Goal: Task Accomplishment & Management: Manage account settings

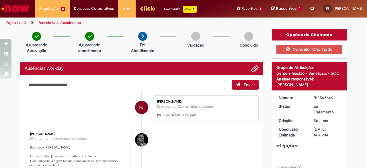
scroll to position [29, 0]
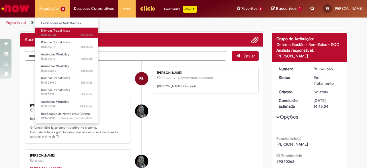
click at [62, 36] on span "2h atrás 2 horas atrás R13576390" at bounding box center [67, 35] width 52 height 5
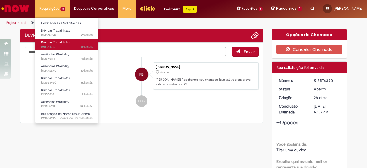
click at [60, 46] on span "3d atrás 3 dias atrás R13570728" at bounding box center [67, 47] width 52 height 5
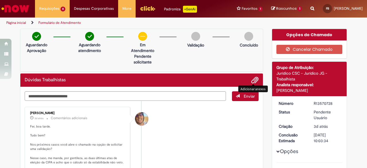
click at [249, 79] on li at bounding box center [253, 79] width 12 height 7
click at [251, 80] on span "Adicionar anexos" at bounding box center [254, 80] width 7 height 7
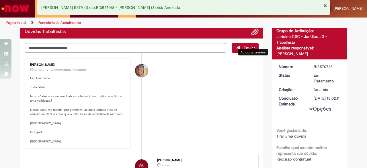
scroll to position [1, 0]
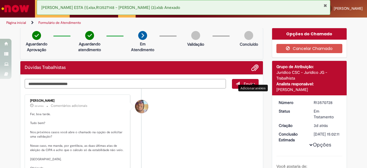
click at [124, 84] on textarea "Digite sua mensagem aqui..." at bounding box center [125, 83] width 201 height 9
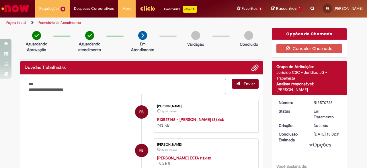
type textarea "**********"
click at [244, 84] on span "Enviar" at bounding box center [249, 83] width 11 height 5
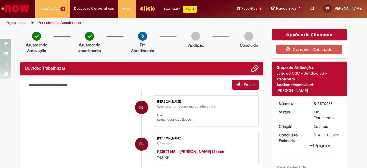
scroll to position [0, 0]
click at [63, 99] on li "FB [PERSON_NAME] 4m atrás 4 minutos atrás Comentários adicionais Olá segue todo…" at bounding box center [142, 110] width 234 height 31
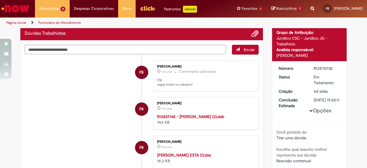
scroll to position [29, 0]
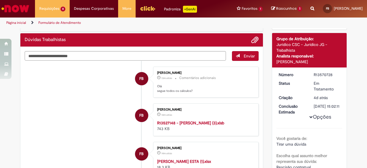
click at [251, 38] on span "Adicionar anexos" at bounding box center [254, 40] width 7 height 7
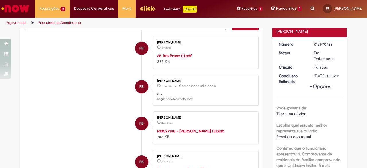
scroll to position [0, 0]
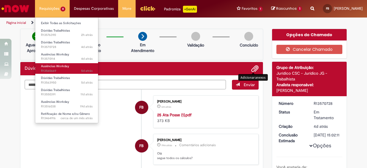
click at [63, 73] on link "Ausências Workday 5d atrás 5 dias atrás R13565669" at bounding box center [66, 68] width 63 height 11
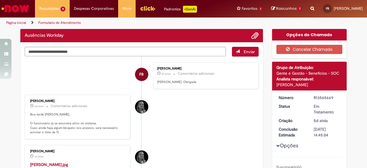
click at [195, 133] on li "[PERSON_NAME] 3d atrás 3 dias atrás Comentários adicionais Boa tarde [PERSON_NA…" at bounding box center [142, 117] width 234 height 45
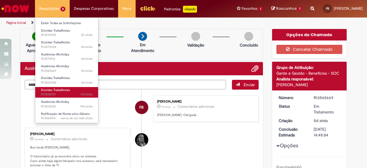
click at [67, 90] on span "Dúvidas Trabalhistas" at bounding box center [55, 90] width 29 height 4
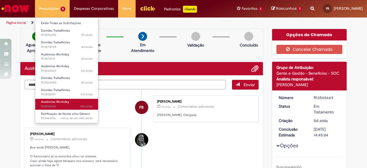
click at [70, 102] on link "Ausências Workday 19d atrás 19 dias atrás R13516038" at bounding box center [66, 104] width 63 height 11
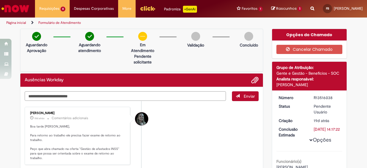
click at [184, 95] on textarea "Digite sua mensagem aqui..." at bounding box center [125, 95] width 201 height 9
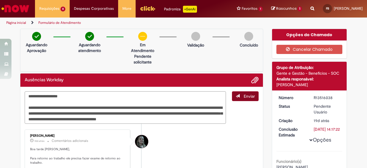
type textarea "**********"
click at [238, 96] on button "Enviar" at bounding box center [245, 96] width 27 height 10
click at [251, 80] on span "Adicionar anexos" at bounding box center [254, 80] width 7 height 7
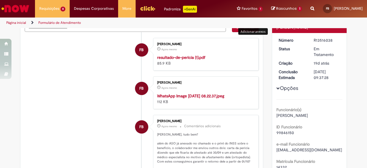
scroll to position [29, 0]
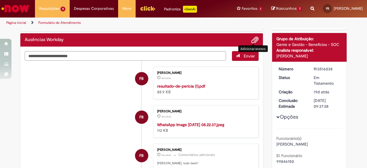
click at [67, 90] on li "FB [PERSON_NAME] 4m atrás 4 minutos atrás resultado-de-pericia (1).pdf 85.9 KB" at bounding box center [142, 82] width 234 height 33
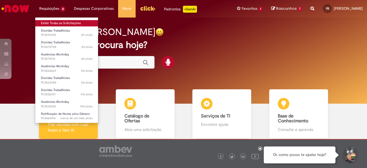
click at [57, 22] on link "Exibir Todas as Solicitações" at bounding box center [66, 23] width 63 height 6
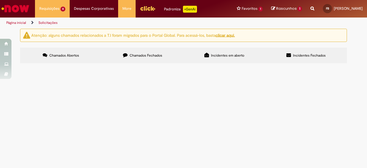
click at [158, 56] on span "Chamados Fechados" at bounding box center [146, 55] width 33 height 5
click at [0, 0] on span "Olá tudo bem? estou em um processo de validação jurídica para desligamento do f…" at bounding box center [0, 0] width 0 height 0
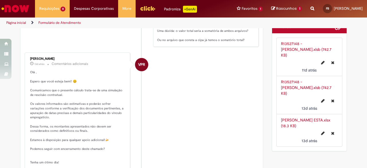
scroll to position [430, 0]
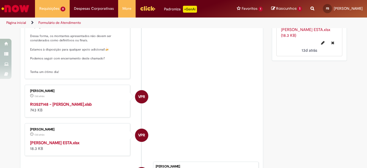
click at [89, 105] on strong "R13527148 - Gabriel Grzebieluka Adam Da Luz.xlsb" at bounding box center [61, 103] width 62 height 5
click at [79, 142] on strong "Gabriel Grzebieluka Adam Da Luz ESTA.xlsx" at bounding box center [54, 142] width 49 height 5
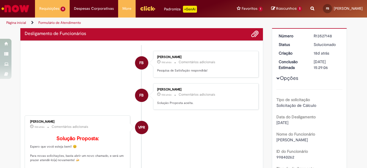
scroll to position [29, 0]
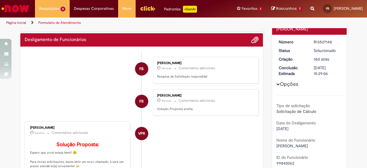
click at [87, 99] on li "FB Fernanda Caroline Brito 10d atrás 10 dias atrás Comentários adicionais Soluç…" at bounding box center [142, 102] width 234 height 27
